Goal: Information Seeking & Learning: Learn about a topic

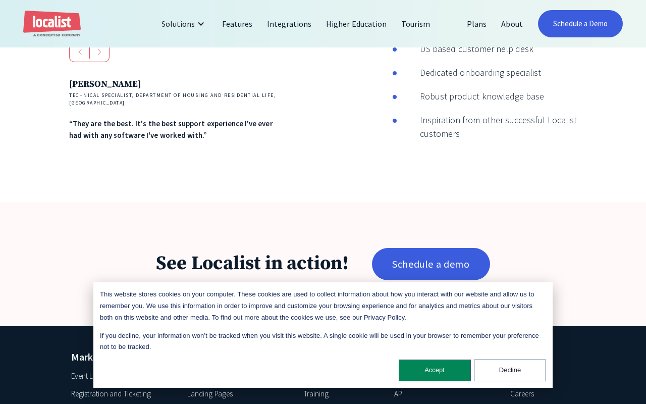
scroll to position [1531, 0]
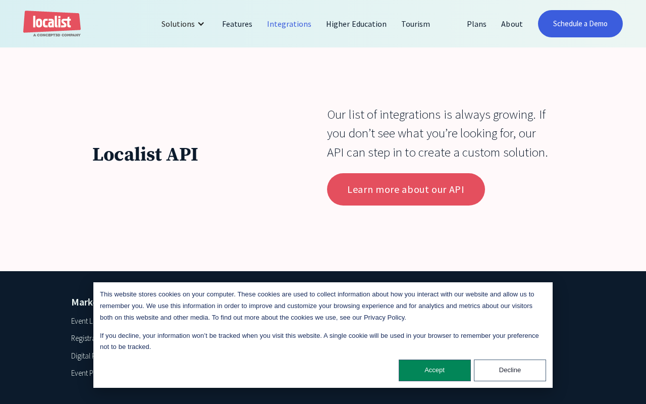
scroll to position [2994, 0]
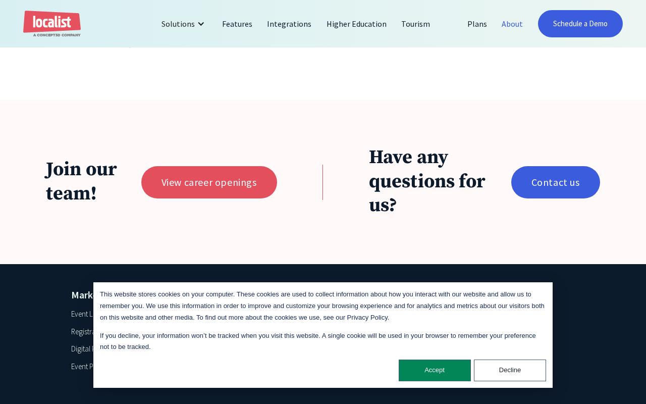
scroll to position [2121, 0]
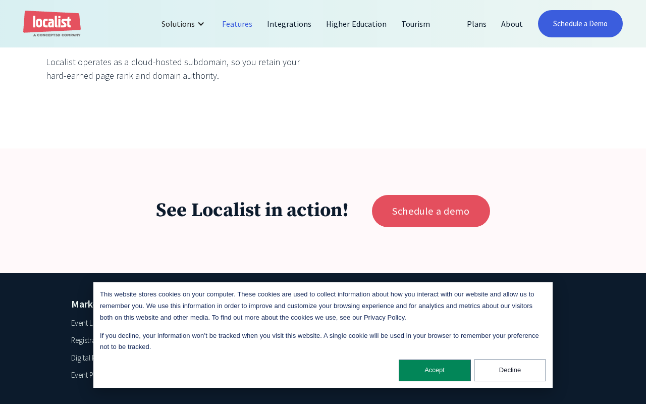
scroll to position [3636, 0]
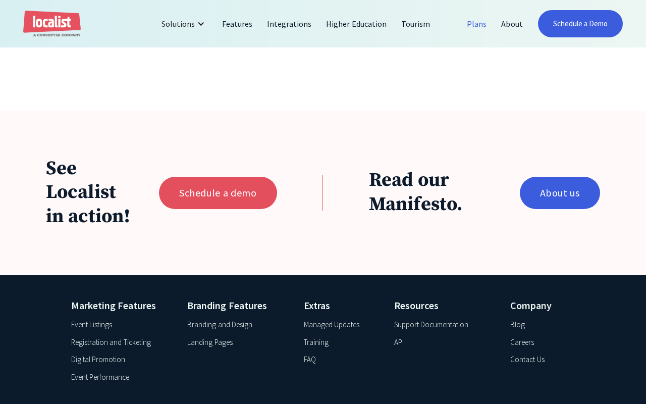
scroll to position [942, 0]
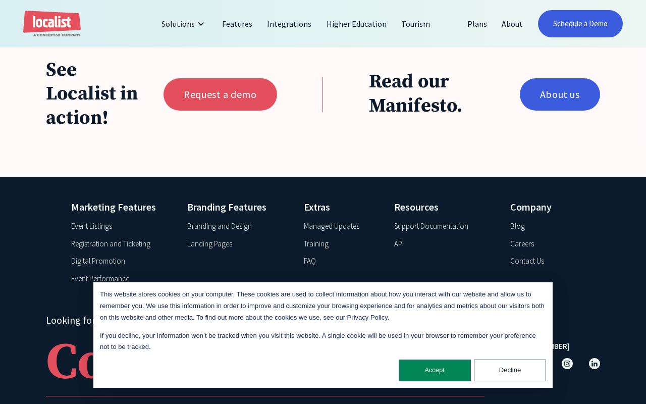
scroll to position [1046, 0]
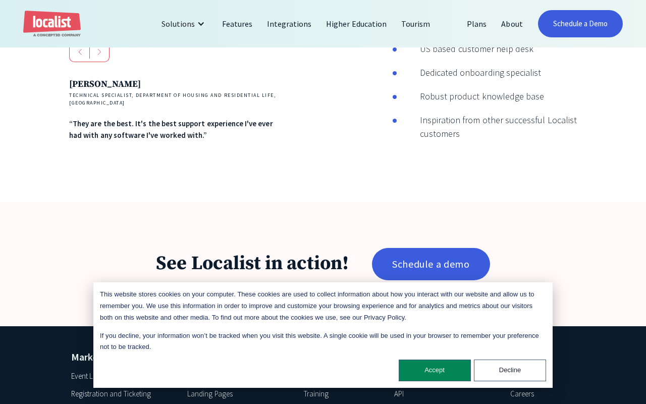
scroll to position [1515, 0]
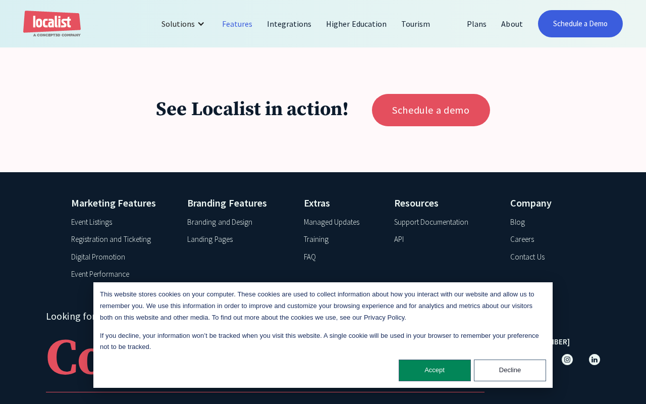
scroll to position [3655, 0]
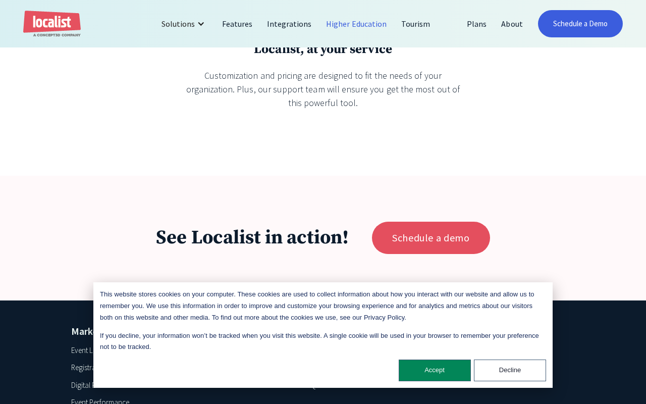
scroll to position [2268, 0]
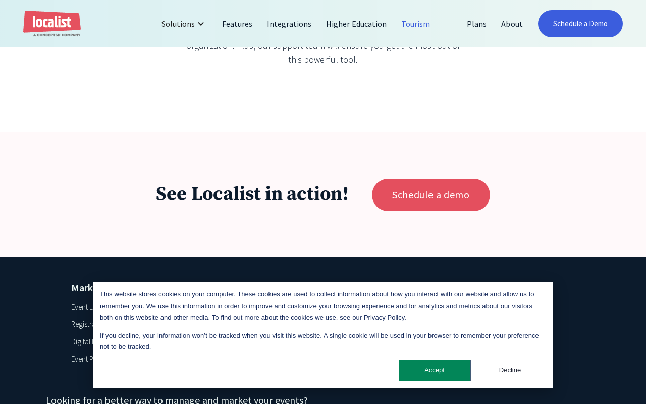
scroll to position [1818, 0]
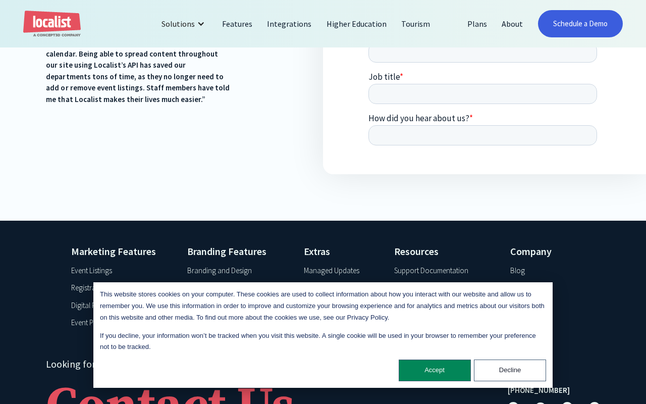
scroll to position [434, 0]
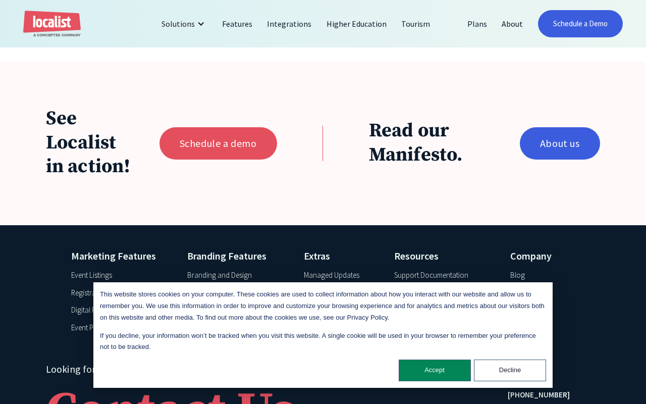
scroll to position [1347, 0]
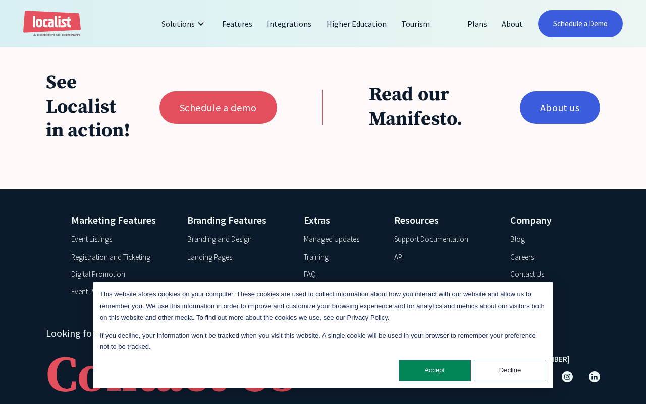
scroll to position [1059, 0]
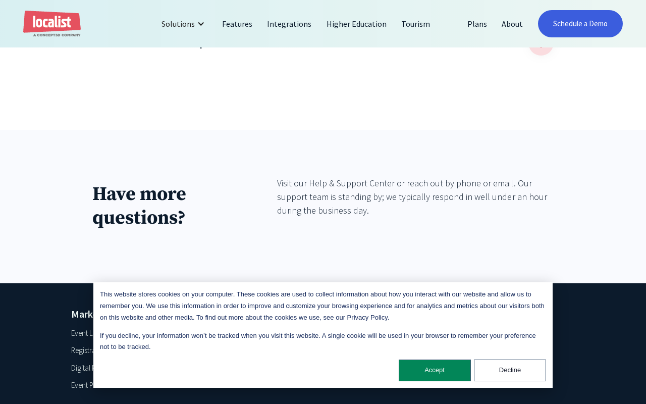
scroll to position [1254, 0]
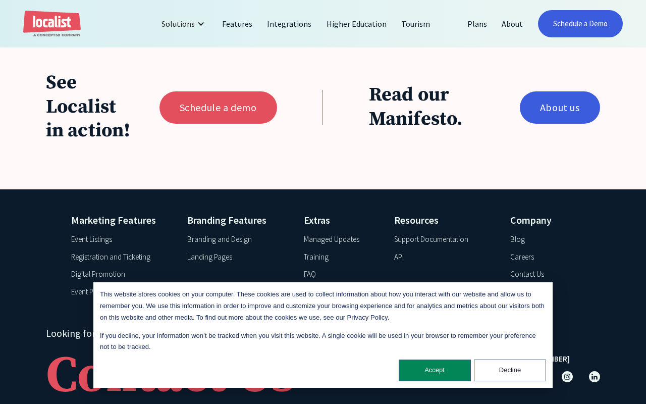
scroll to position [1059, 0]
